Goal: Communication & Community: Ask a question

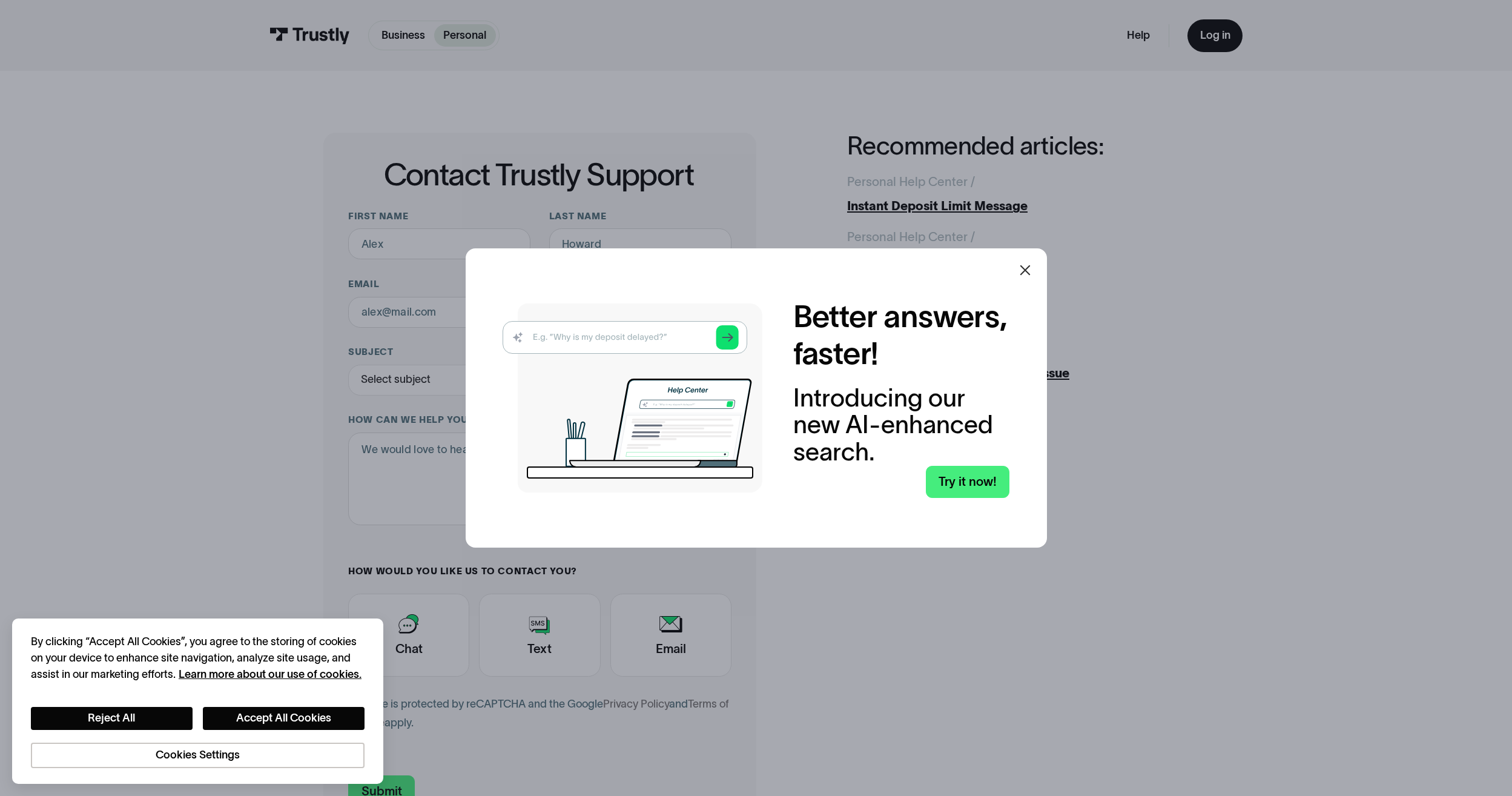
click at [1032, 268] on icon at bounding box center [1025, 270] width 14 height 14
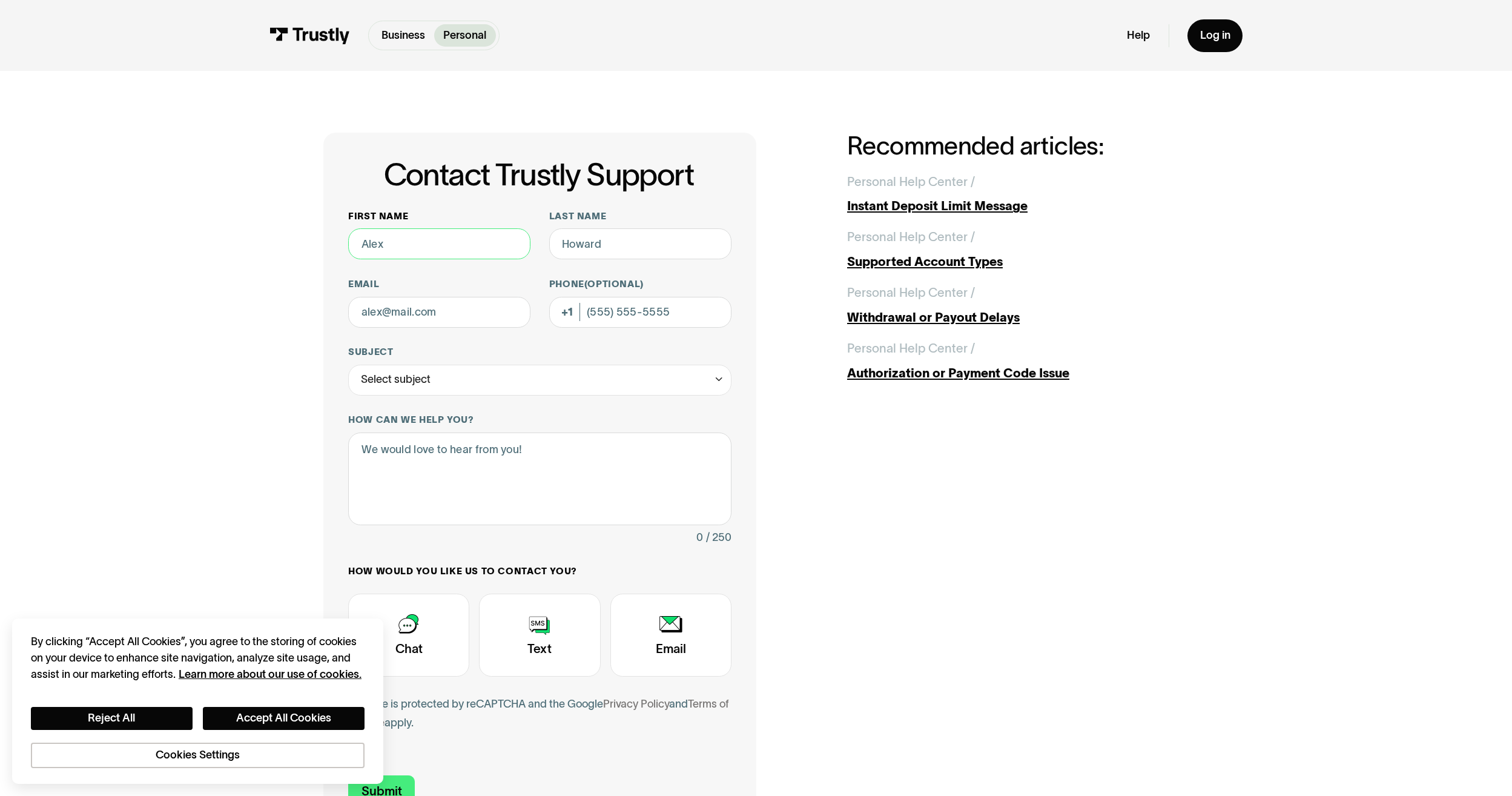
click at [443, 246] on input "First name" at bounding box center [439, 244] width 182 height 30
type input "Edwin"
type input "Carrasquillo"
type input "edwind.carrasquillo@gmail.com"
click at [605, 323] on input "Phone (Optional)" at bounding box center [640, 312] width 182 height 30
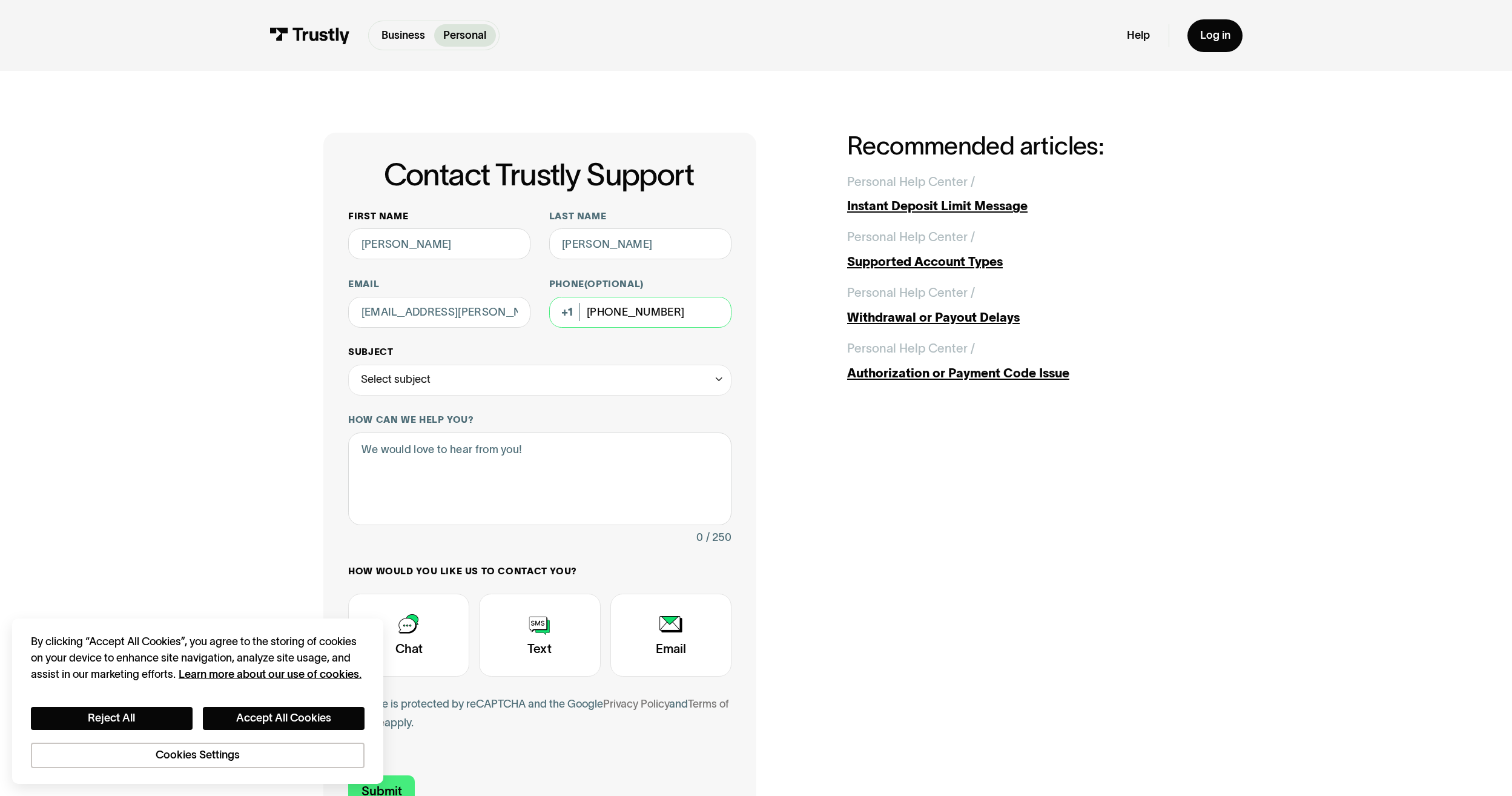
type input "(978) 868-5120"
click at [493, 372] on div "Select subject" at bounding box center [540, 380] width 383 height 30
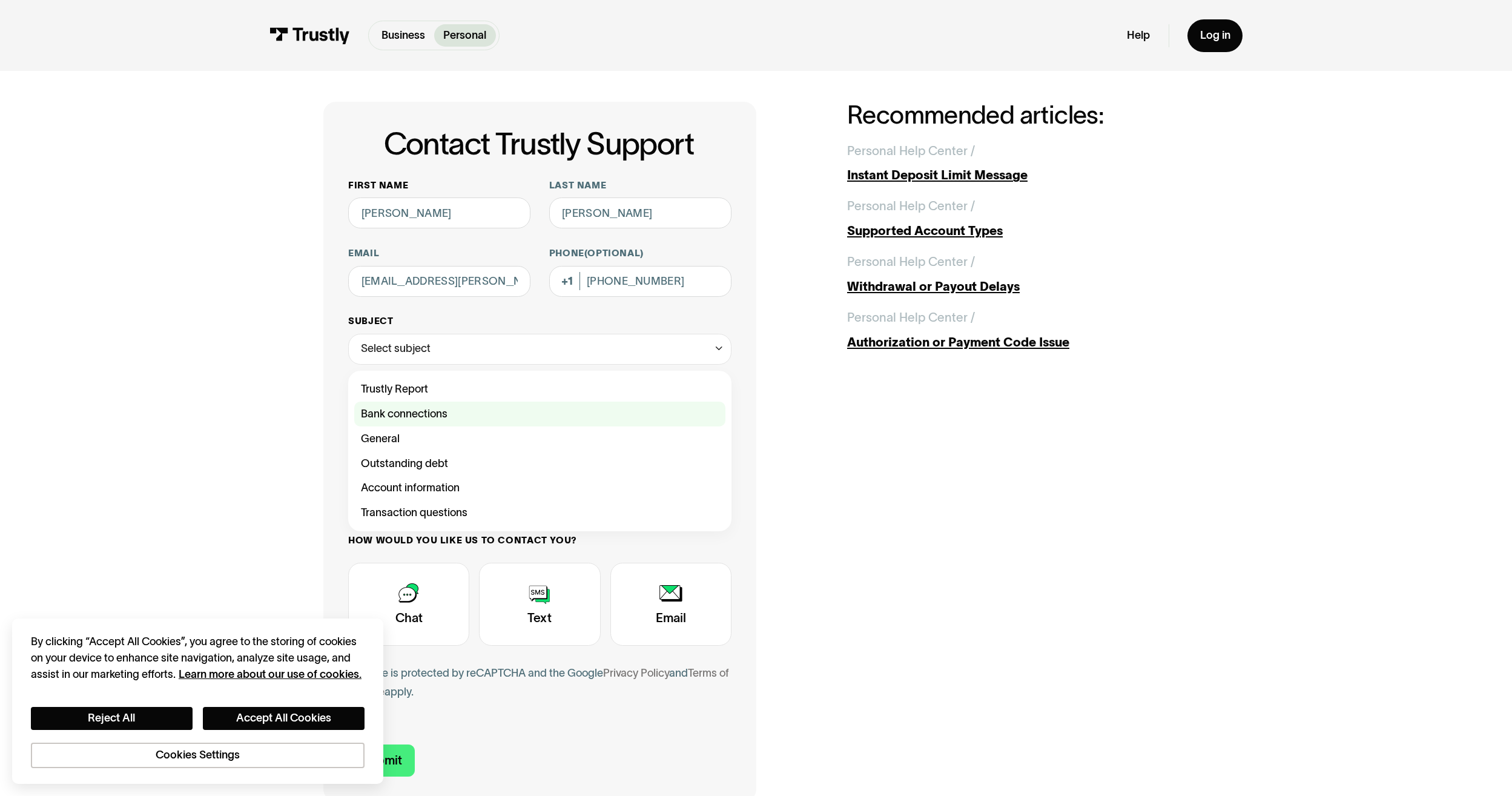
scroll to position [60, 0]
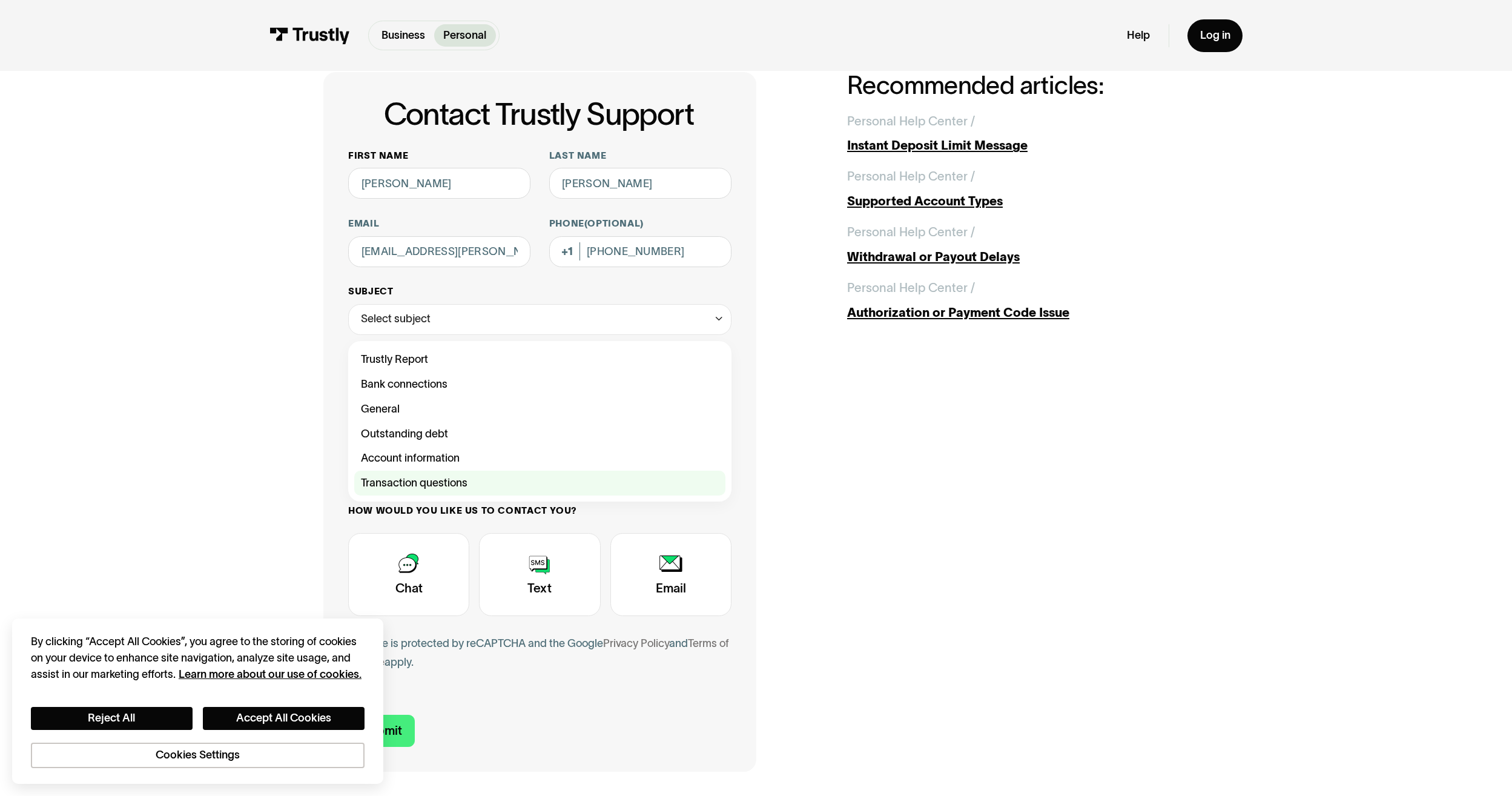
click at [456, 483] on div "Contact Trustly Support" at bounding box center [540, 482] width 371 height 25
type input "**********"
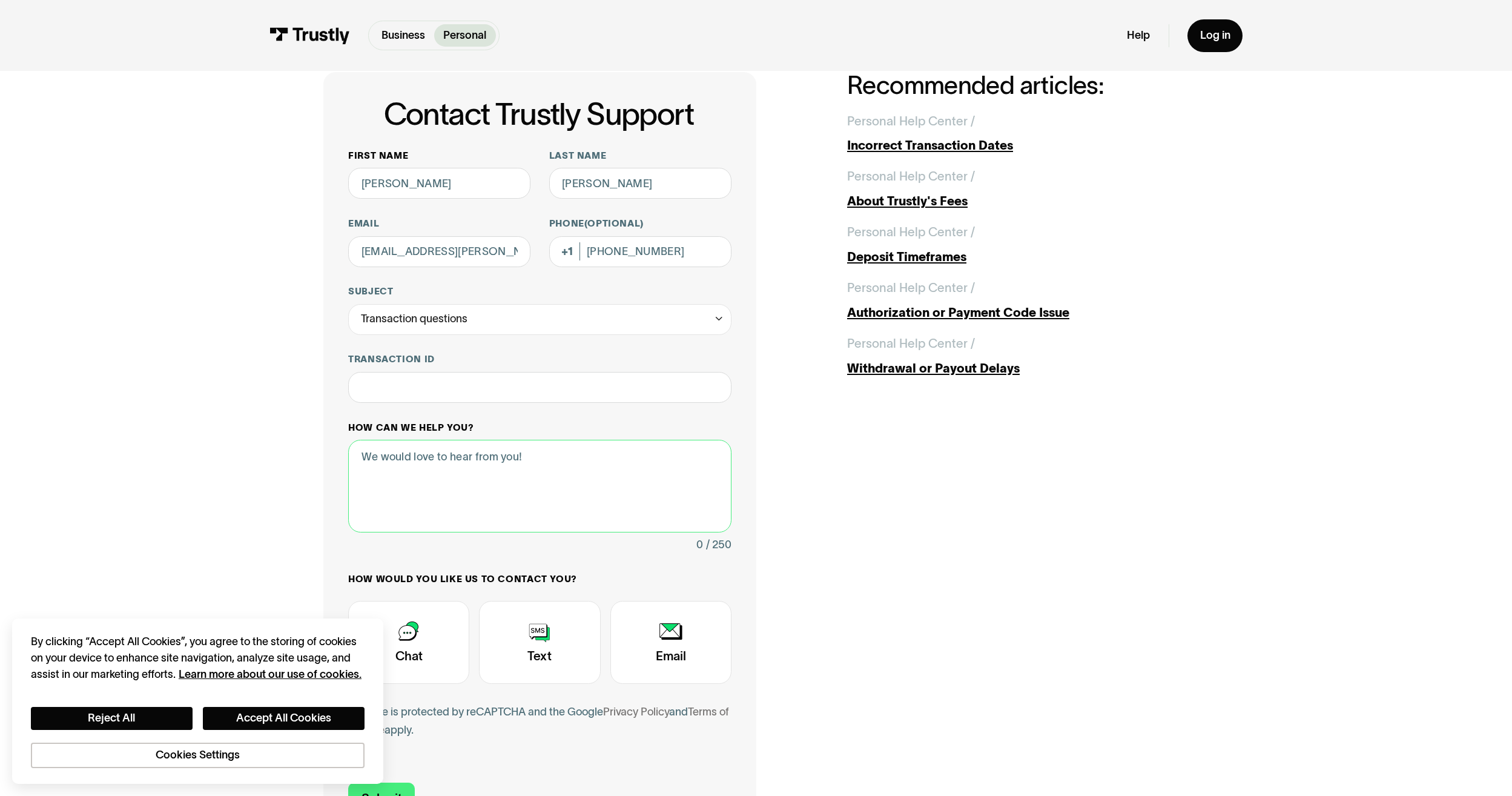
click at [433, 448] on textarea "How can we help you?" at bounding box center [540, 485] width 383 height 92
click at [406, 400] on input "Transaction ID" at bounding box center [540, 387] width 383 height 30
click at [473, 470] on textarea "How can we help you?" at bounding box center [540, 485] width 383 height 92
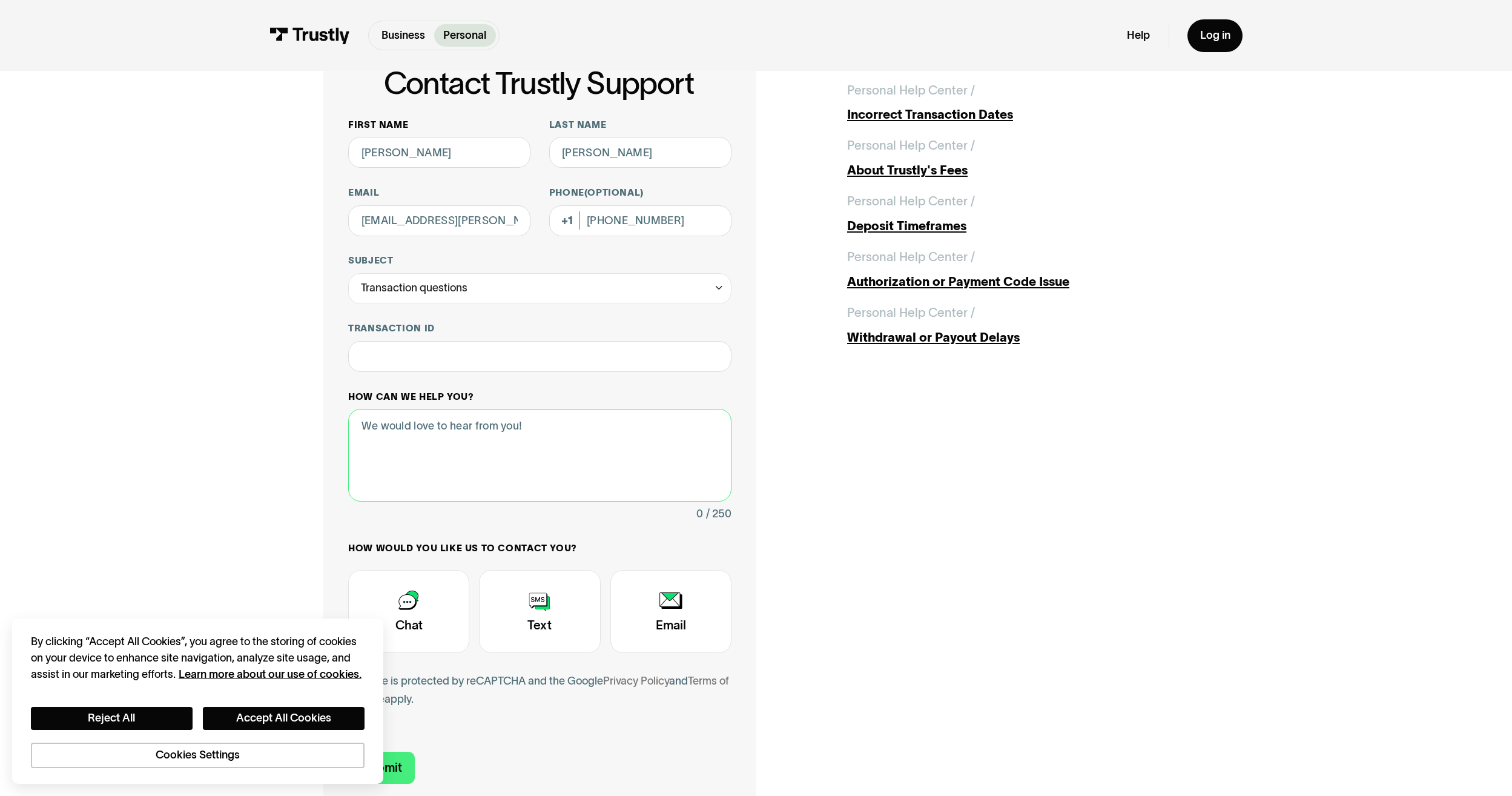
scroll to position [121, 0]
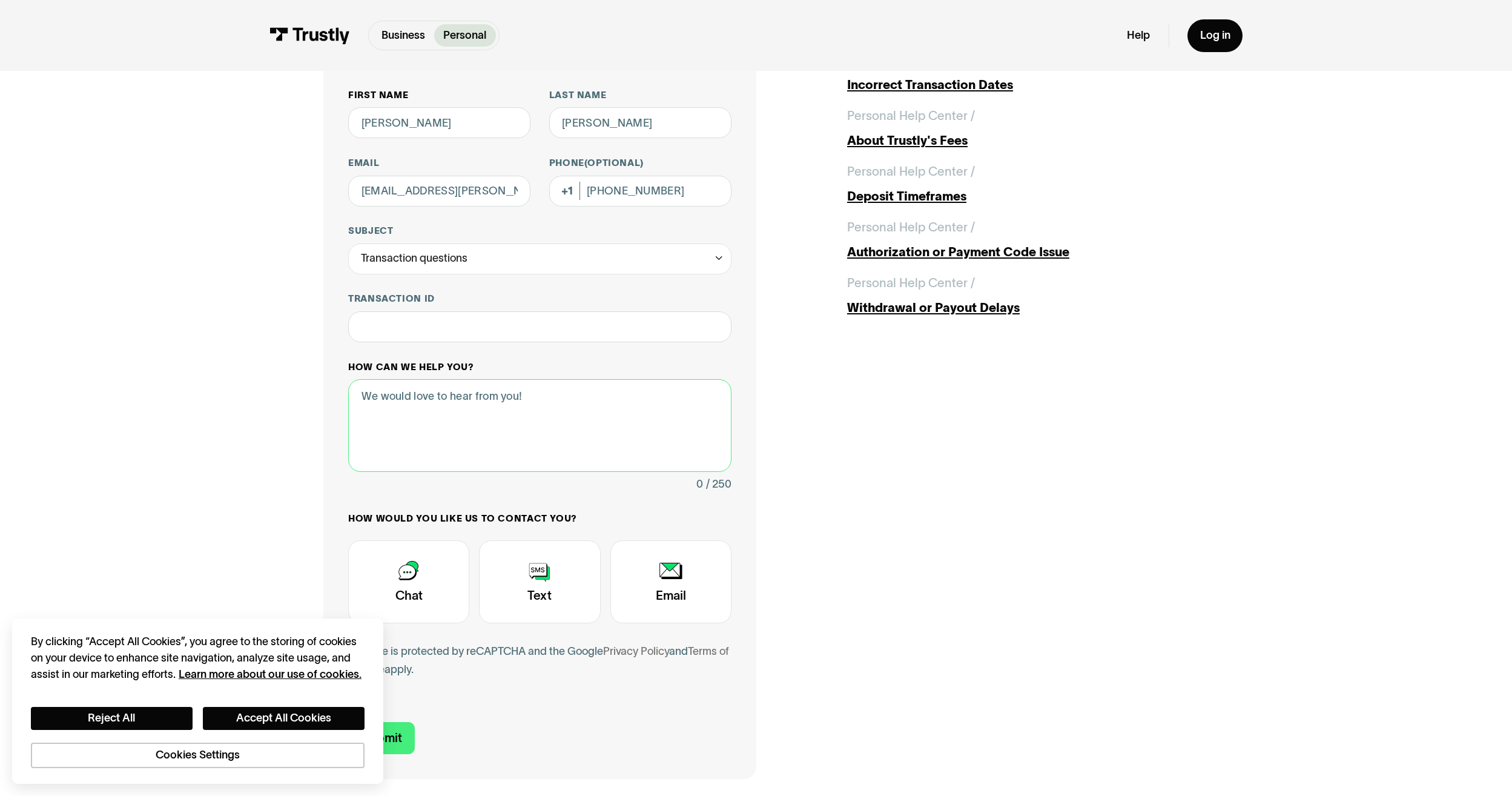
click at [439, 414] on textarea "How can we help you?" at bounding box center [540, 424] width 383 height 92
click at [440, 404] on textarea "How can we help you?" at bounding box center [540, 424] width 383 height 92
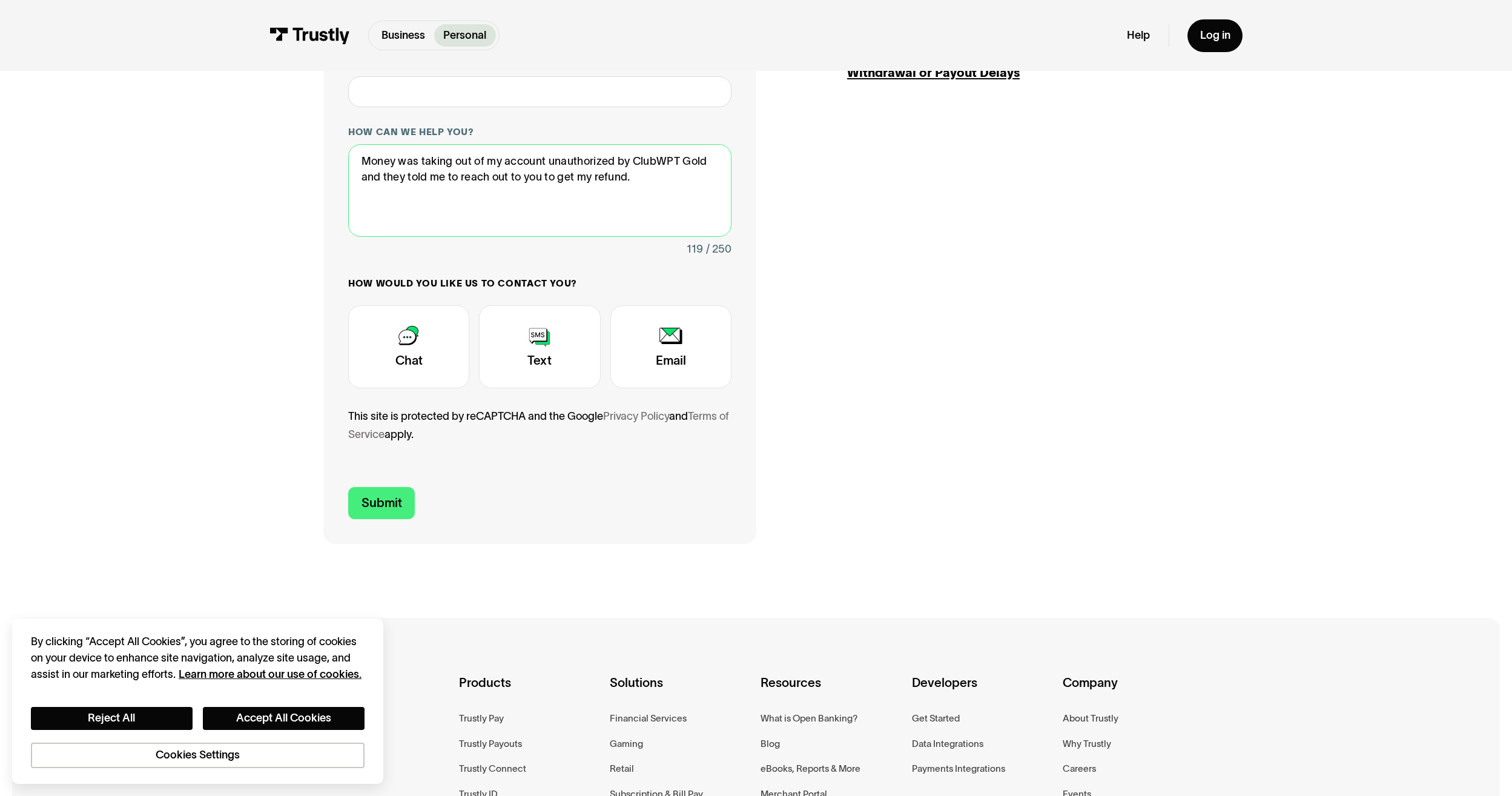
scroll to position [363, 0]
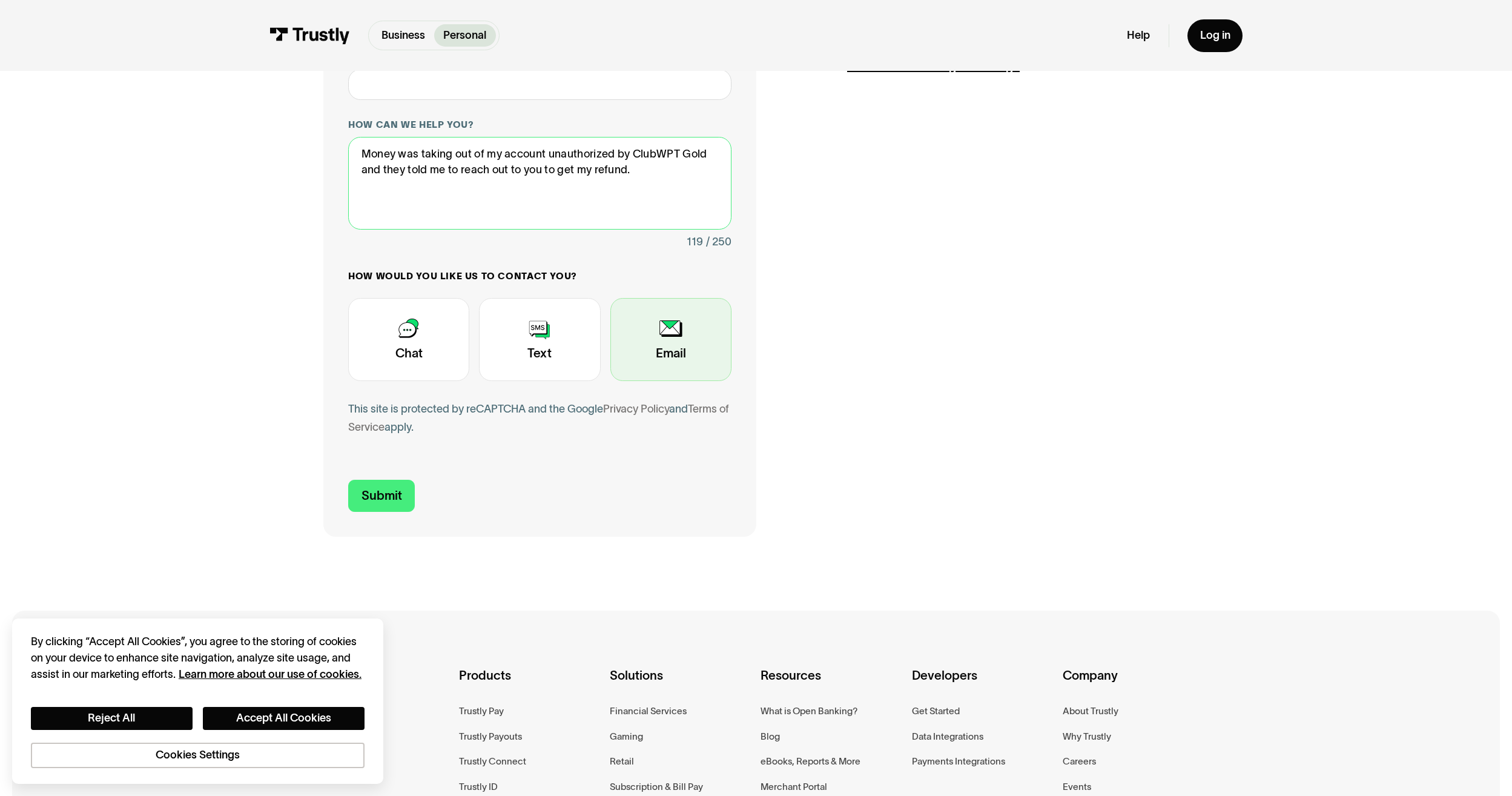
type textarea "Money was taking out of my account unauthorized by ClubWPT Gold and they told m…"
click at [676, 352] on div "Contact Trustly Support" at bounding box center [671, 339] width 121 height 83
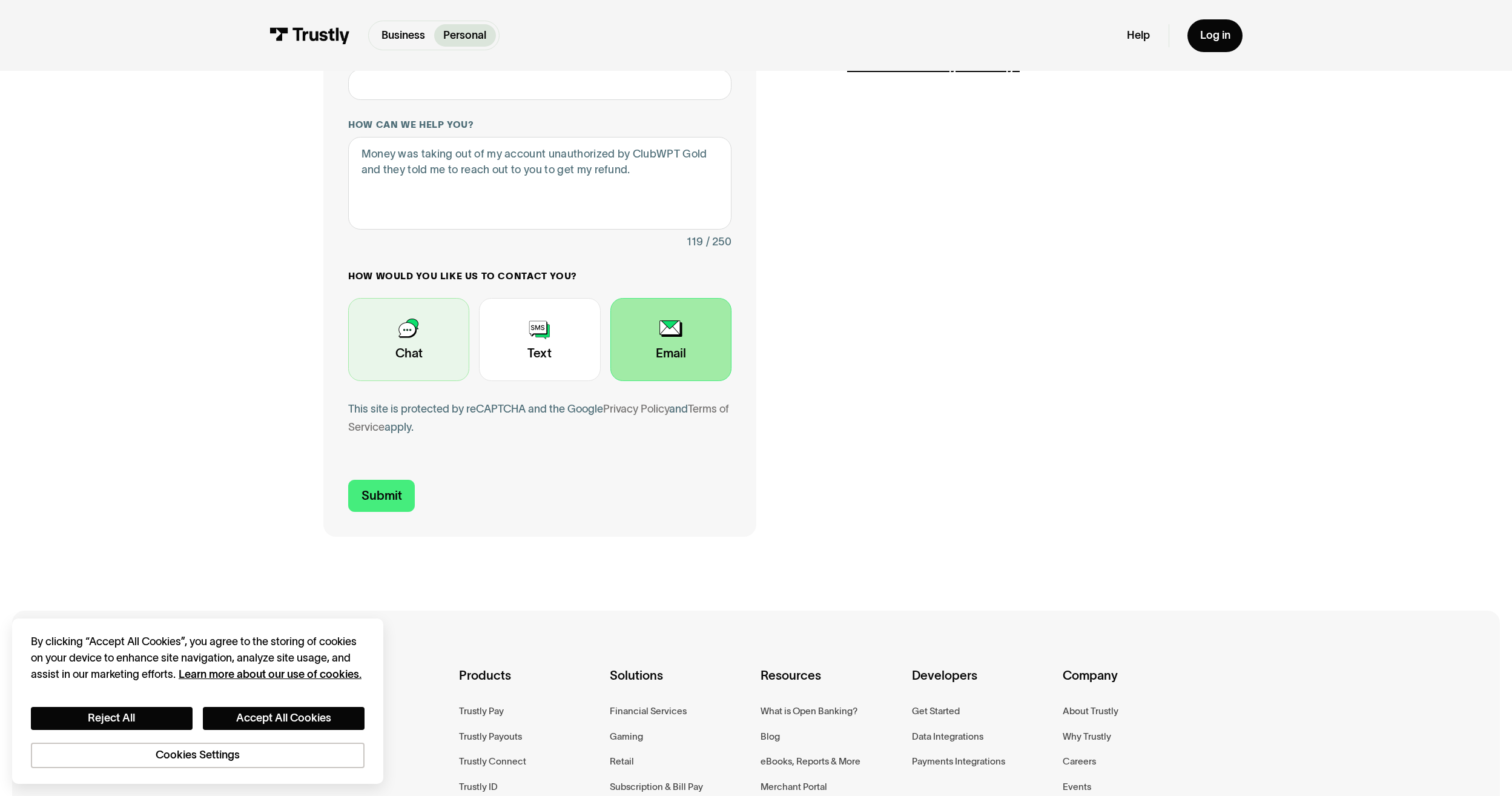
click at [436, 348] on div "Contact Trustly Support" at bounding box center [408, 339] width 121 height 83
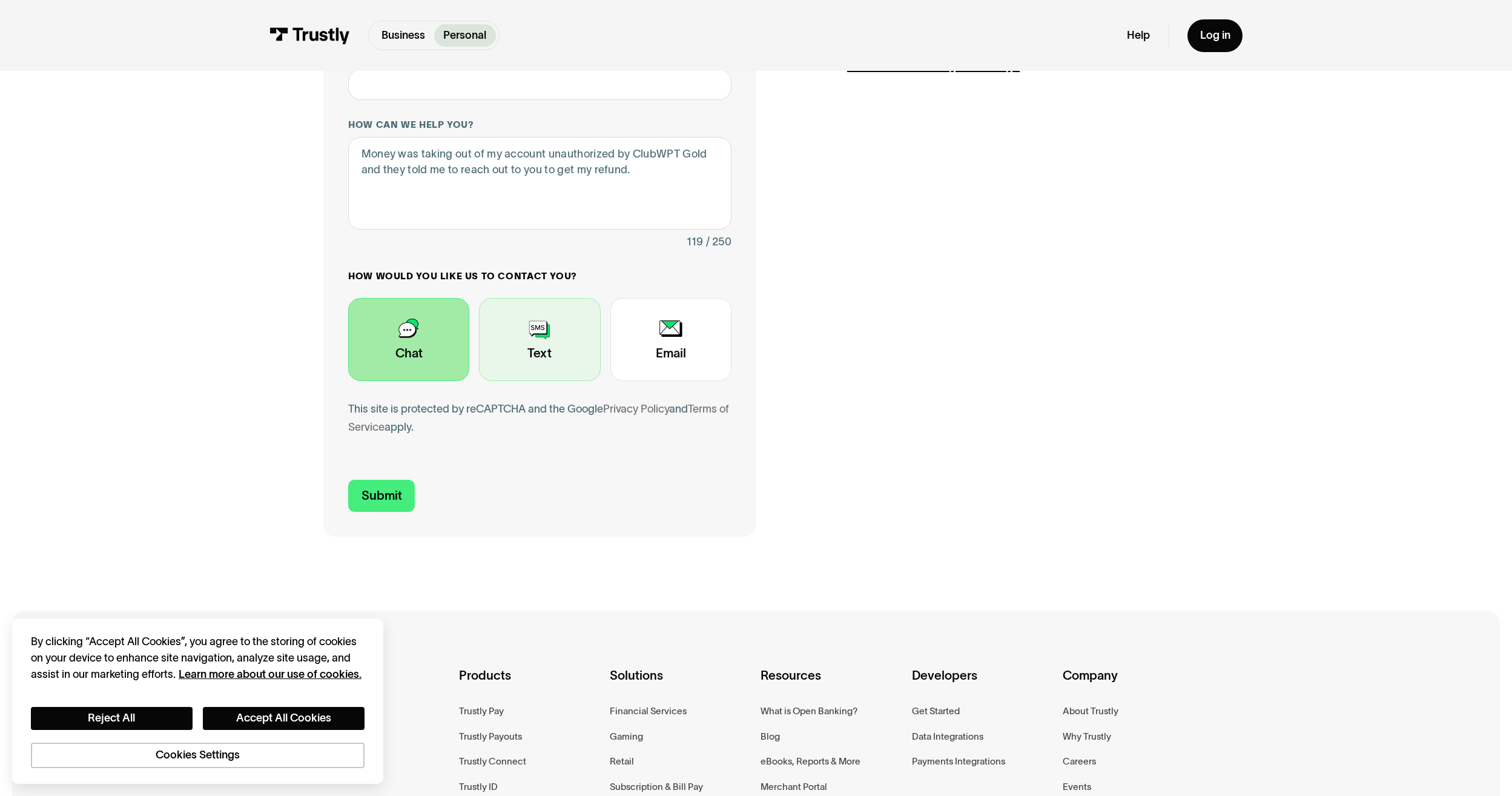
click at [561, 341] on div "Contact Trustly Support" at bounding box center [539, 339] width 121 height 83
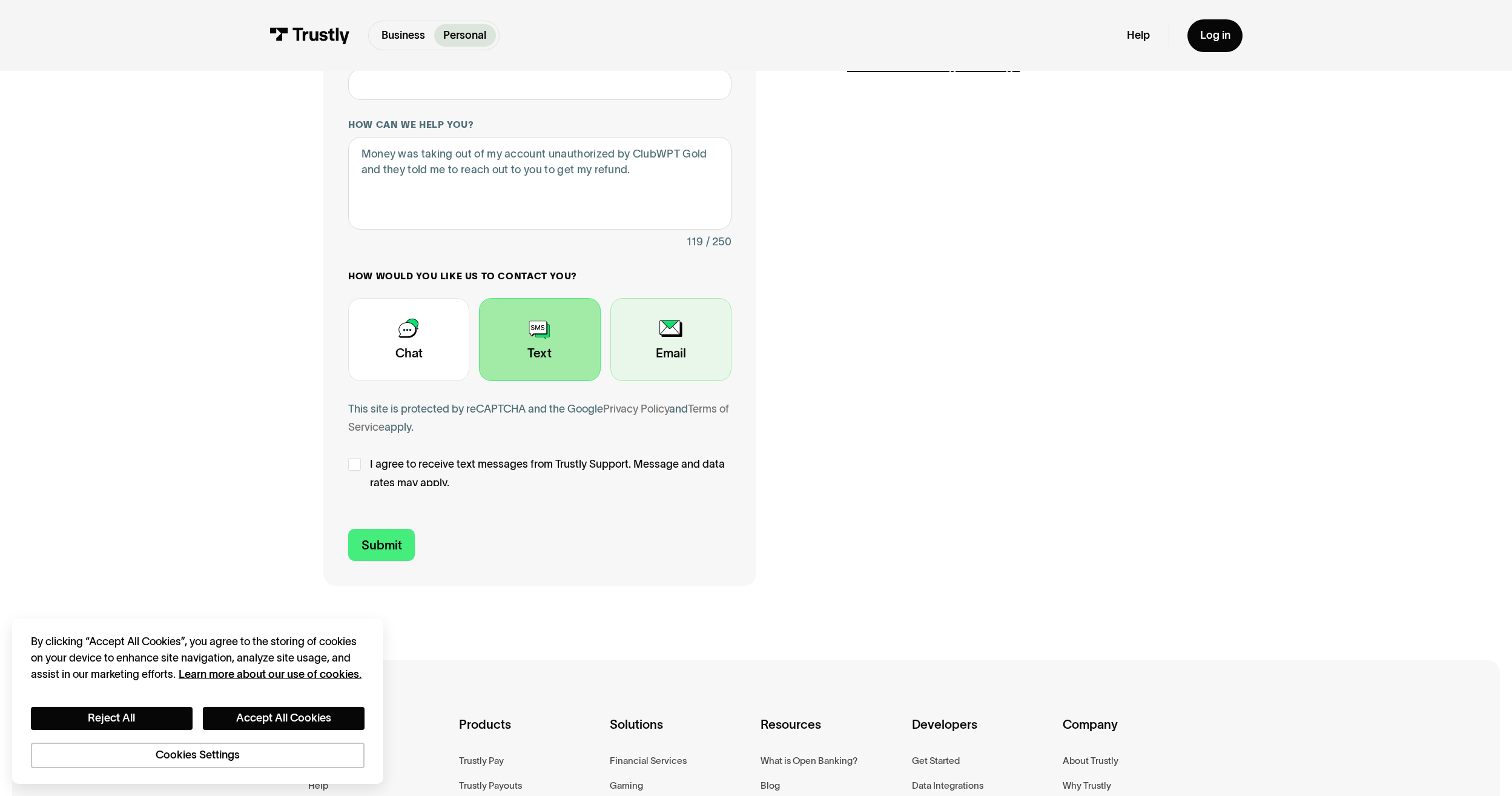
click at [638, 343] on div "Contact Trustly Support" at bounding box center [671, 339] width 121 height 83
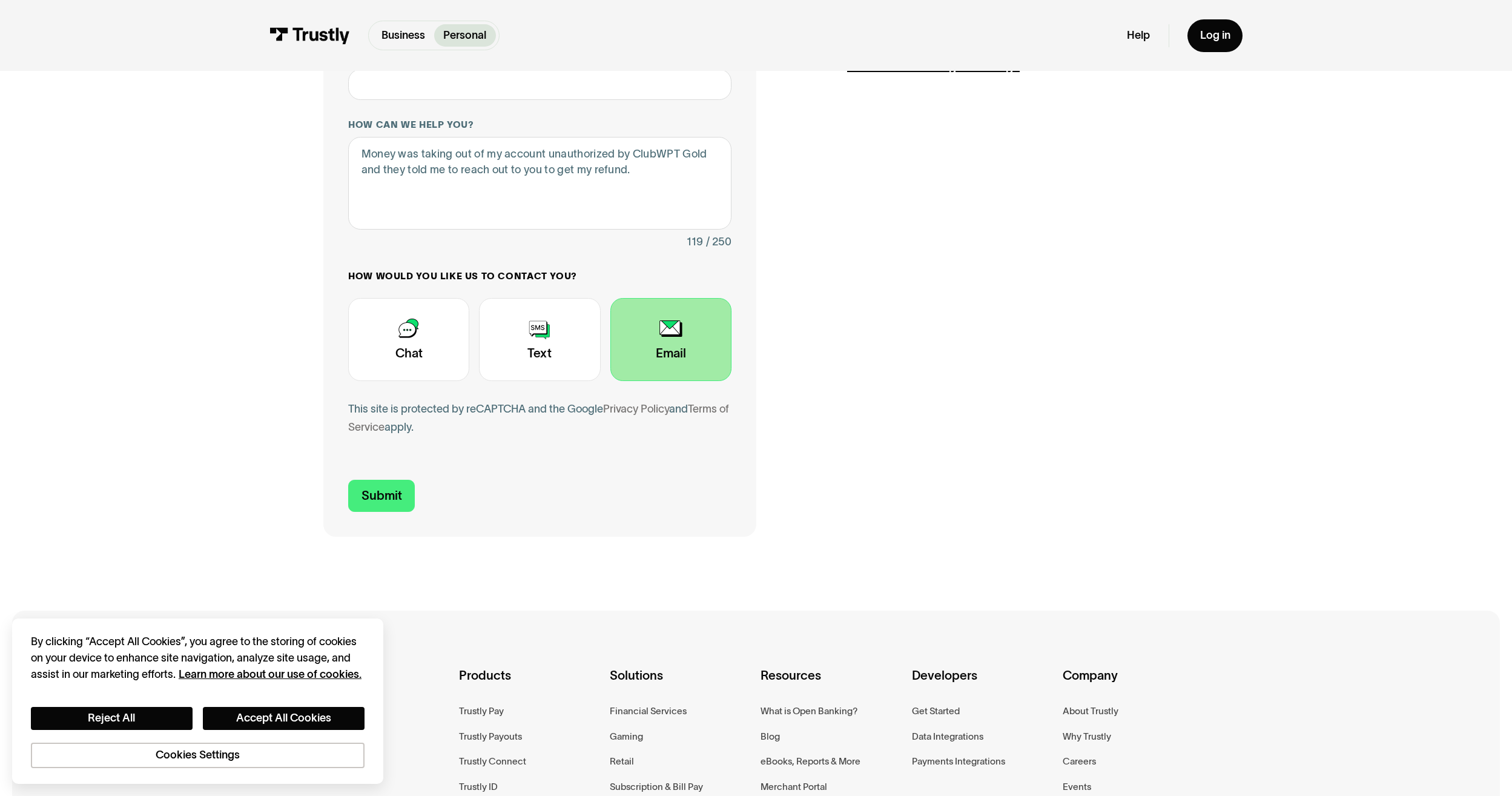
click at [616, 357] on div "Contact Trustly Support" at bounding box center [671, 339] width 121 height 83
click at [375, 501] on input "Submit" at bounding box center [381, 496] width 67 height 32
type input "+19788685120"
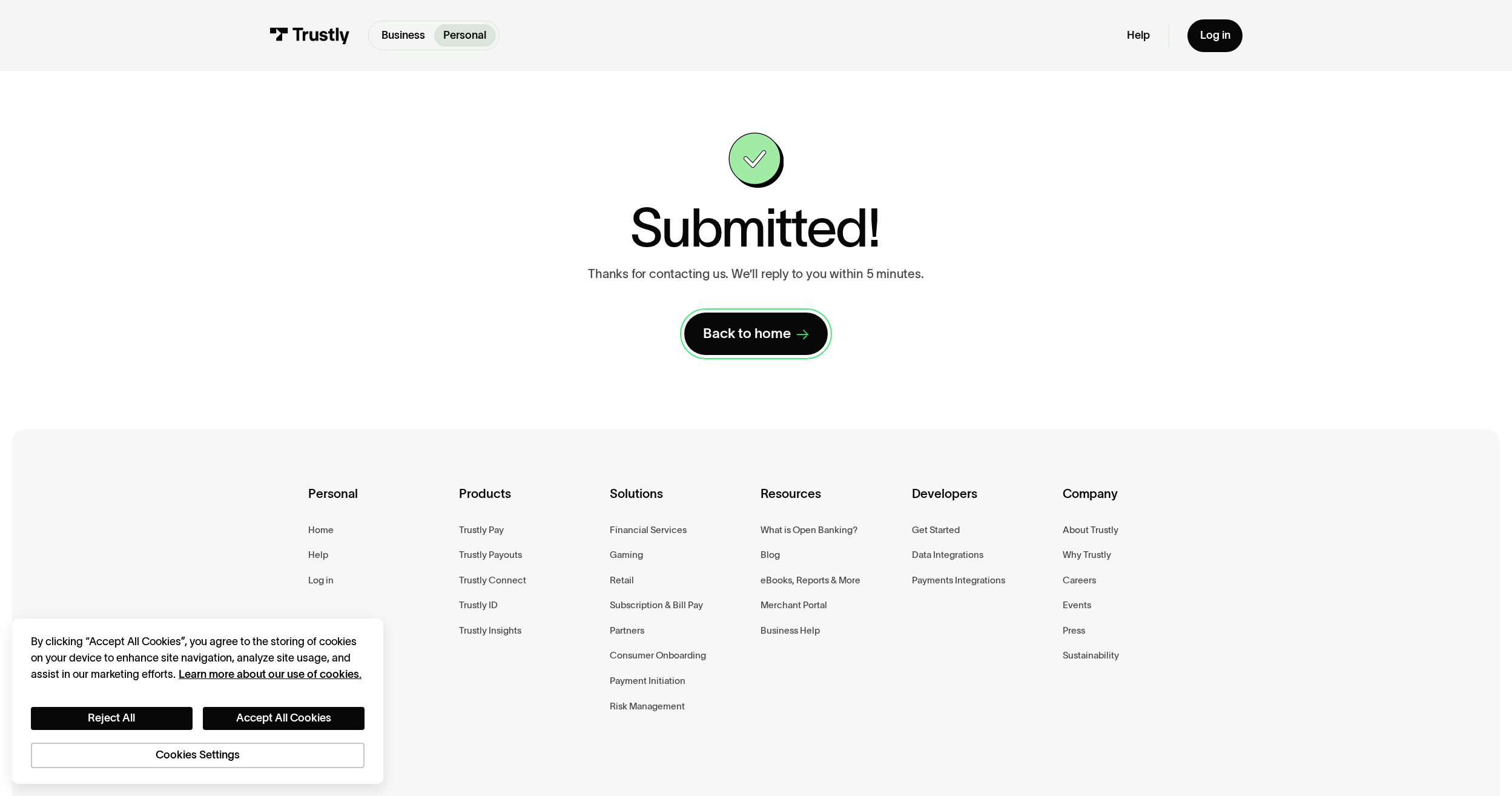
click at [762, 332] on div "Back to home" at bounding box center [746, 334] width 87 height 18
